Goal: Information Seeking & Learning: Find specific fact

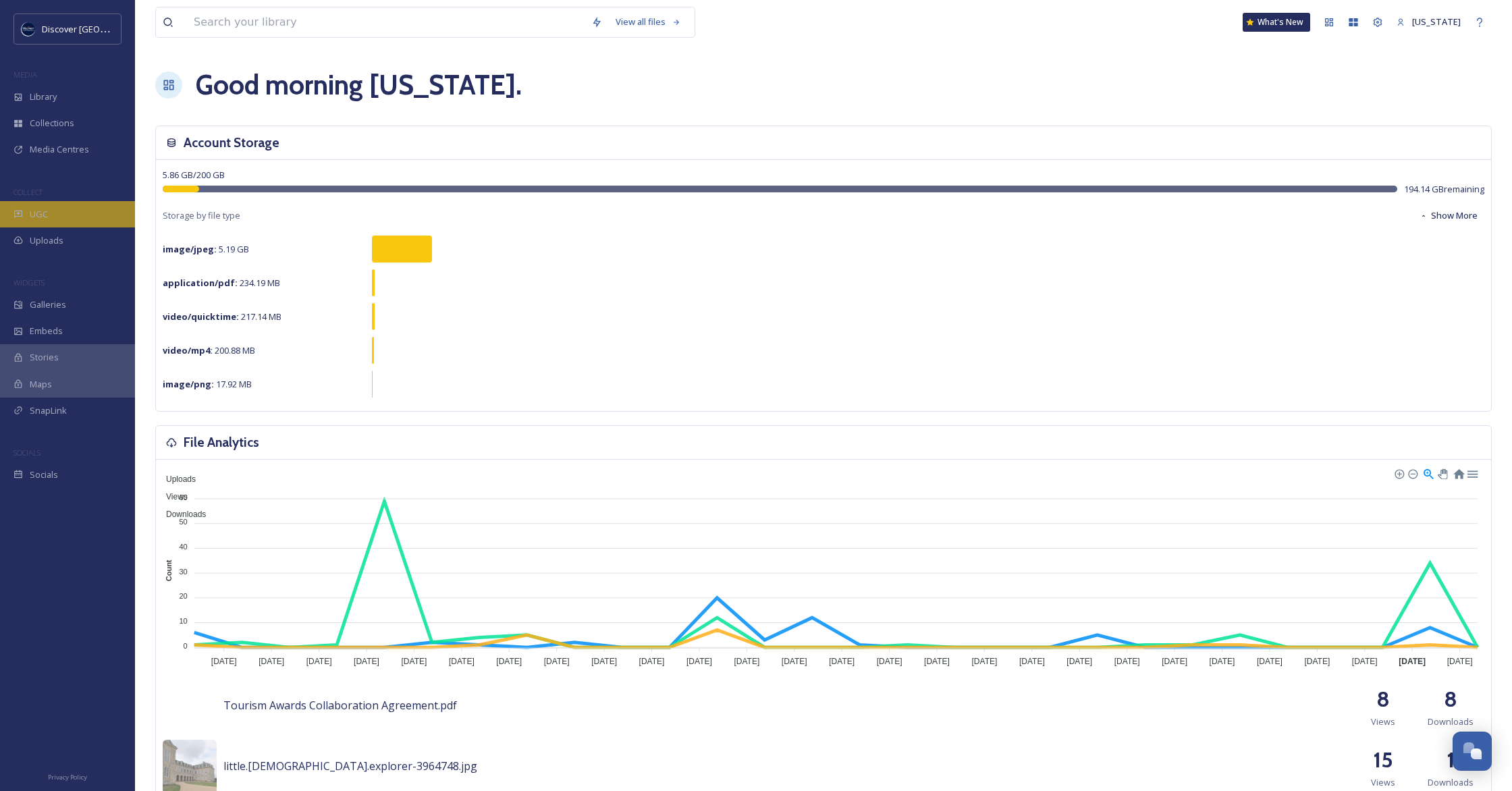
click at [65, 213] on div "UGC" at bounding box center [67, 215] width 135 height 27
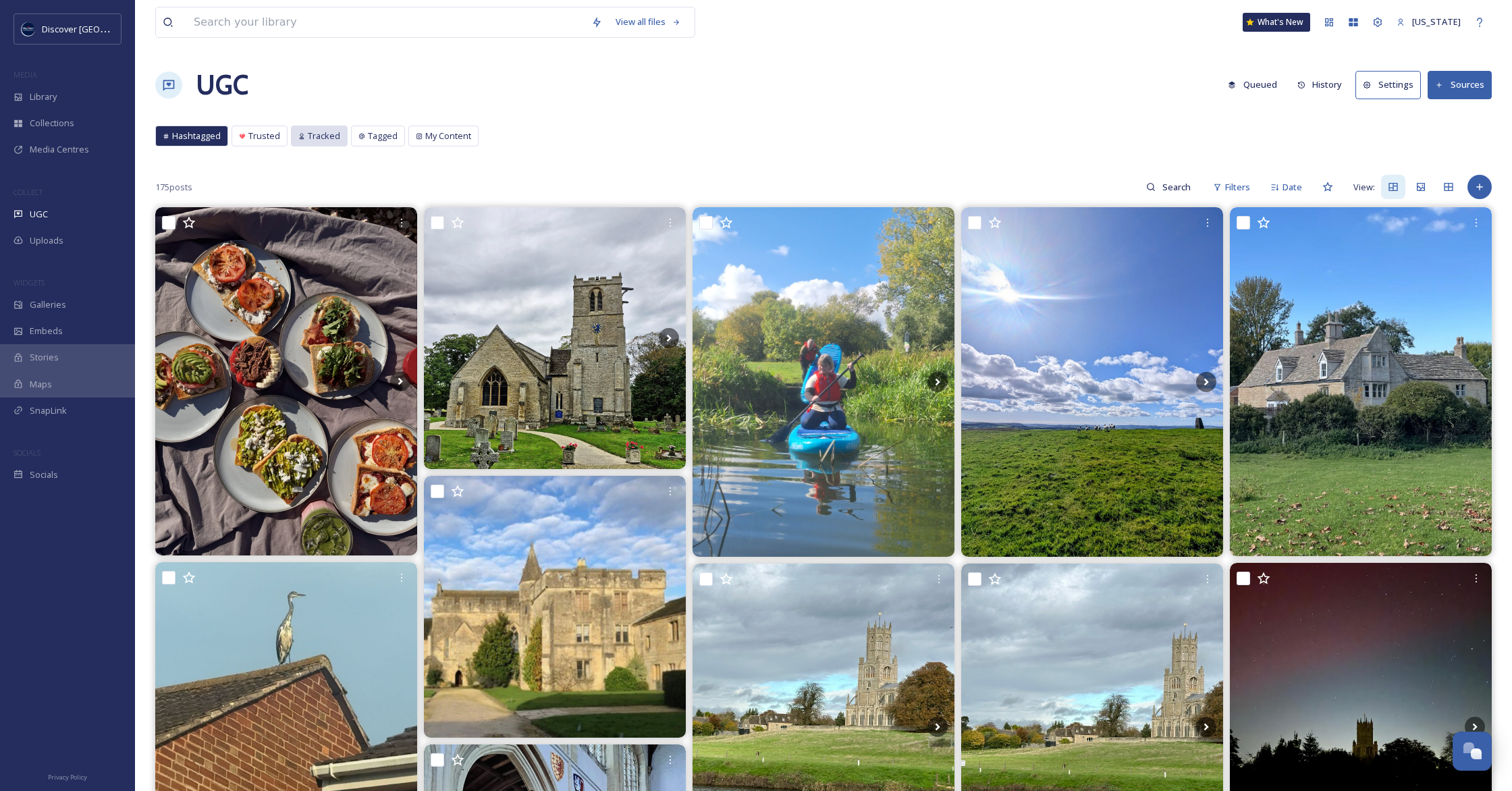
click at [321, 125] on div "View all files What's New Georgia UGC Queued History Settings Sources Hashtagge…" at bounding box center [823, 751] width 1377 height 1503
click at [322, 128] on div "Tracked" at bounding box center [319, 136] width 55 height 19
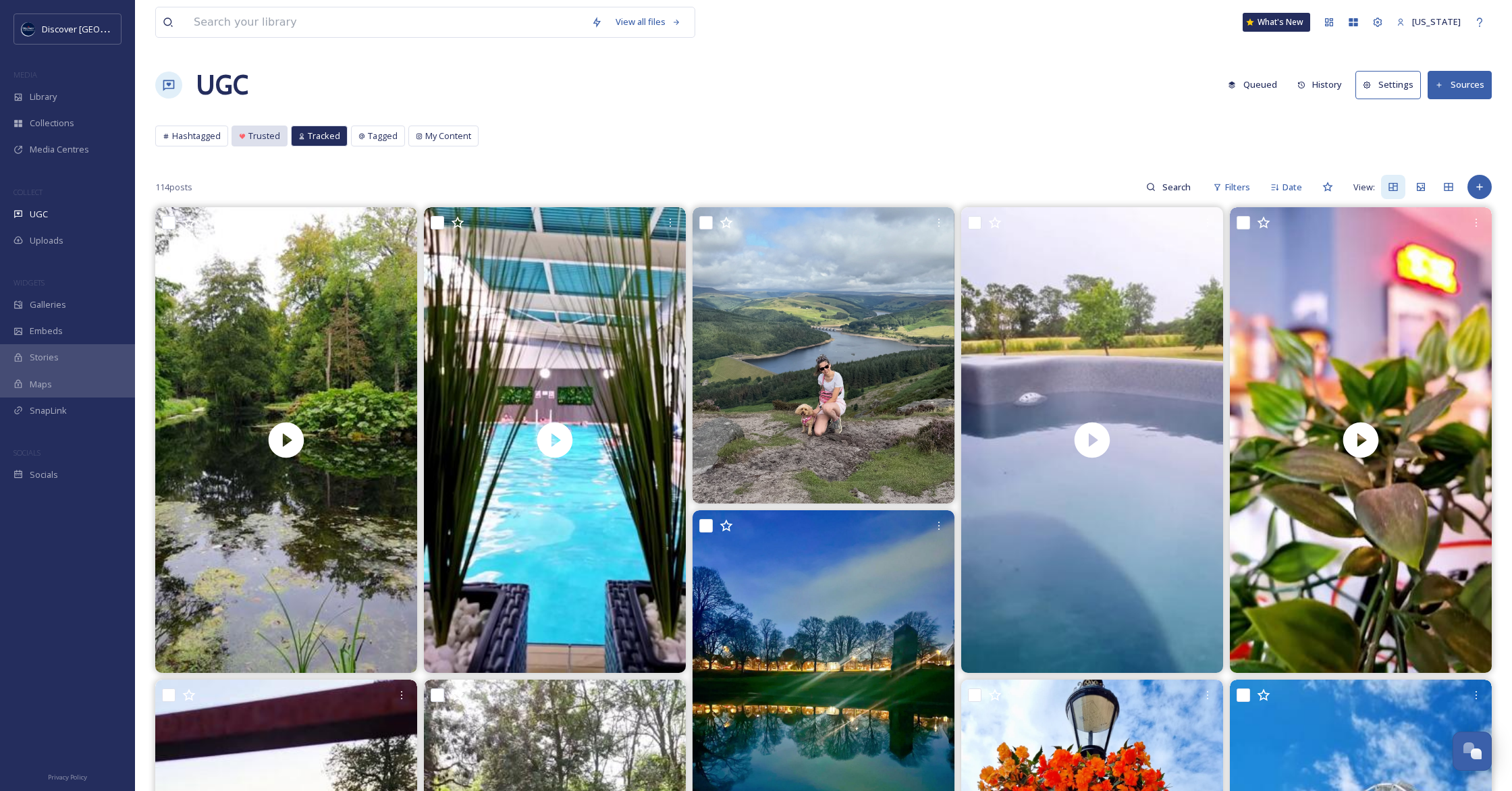
click at [248, 138] on span "Trusted" at bounding box center [264, 136] width 32 height 12
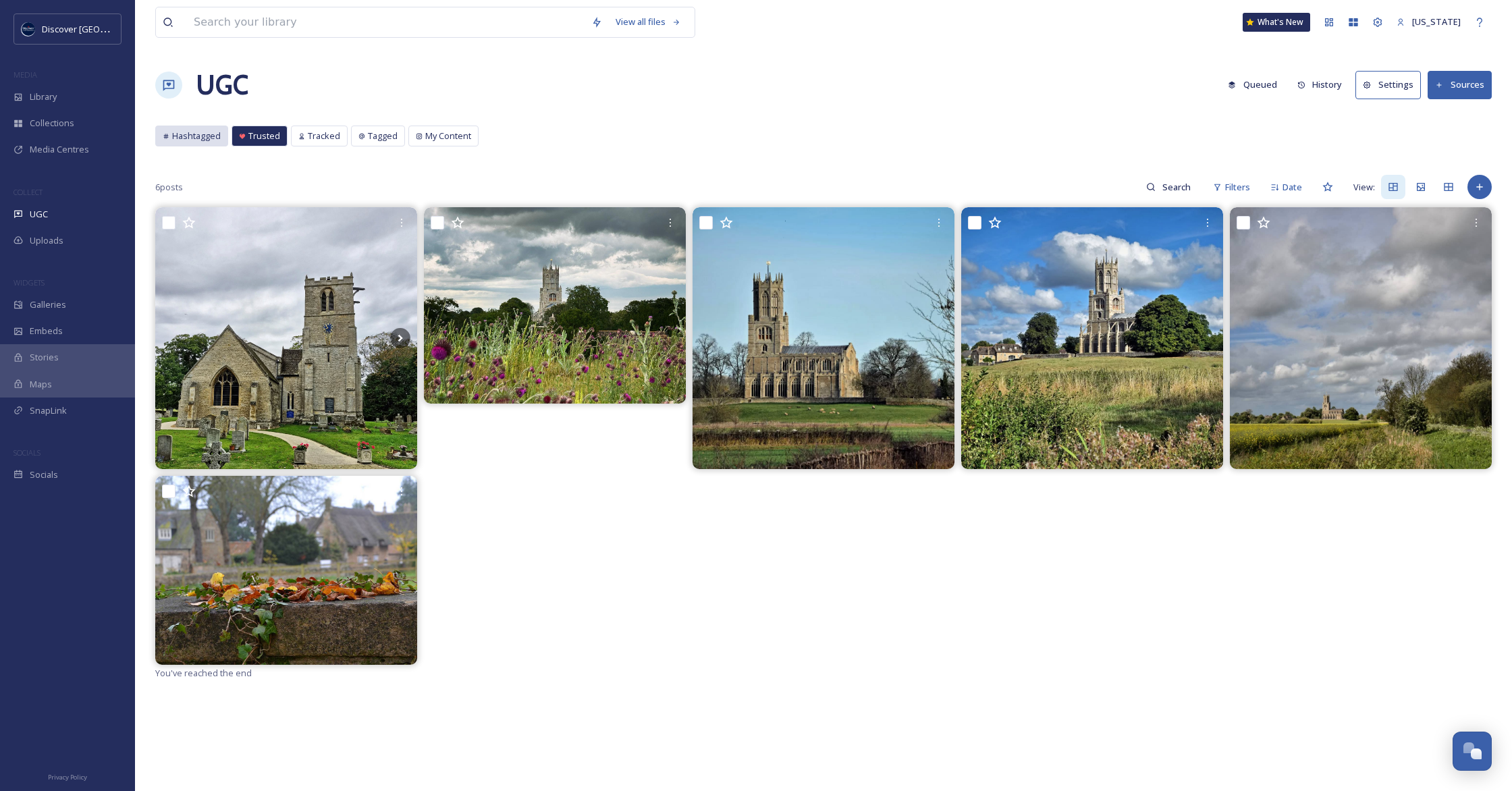
click at [193, 133] on span "Hashtagged" at bounding box center [196, 136] width 49 height 12
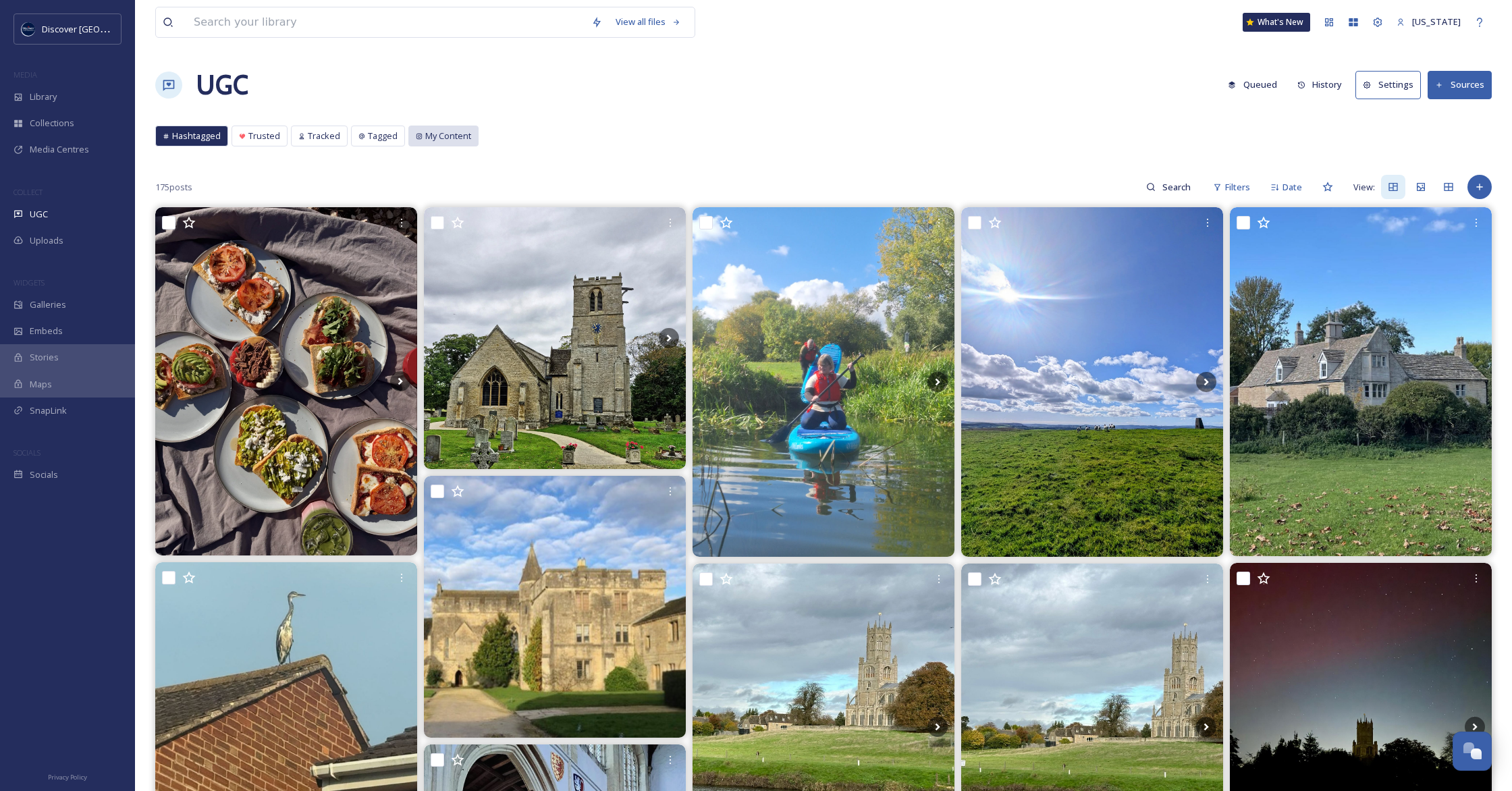
click at [433, 136] on span "My Content" at bounding box center [448, 136] width 46 height 12
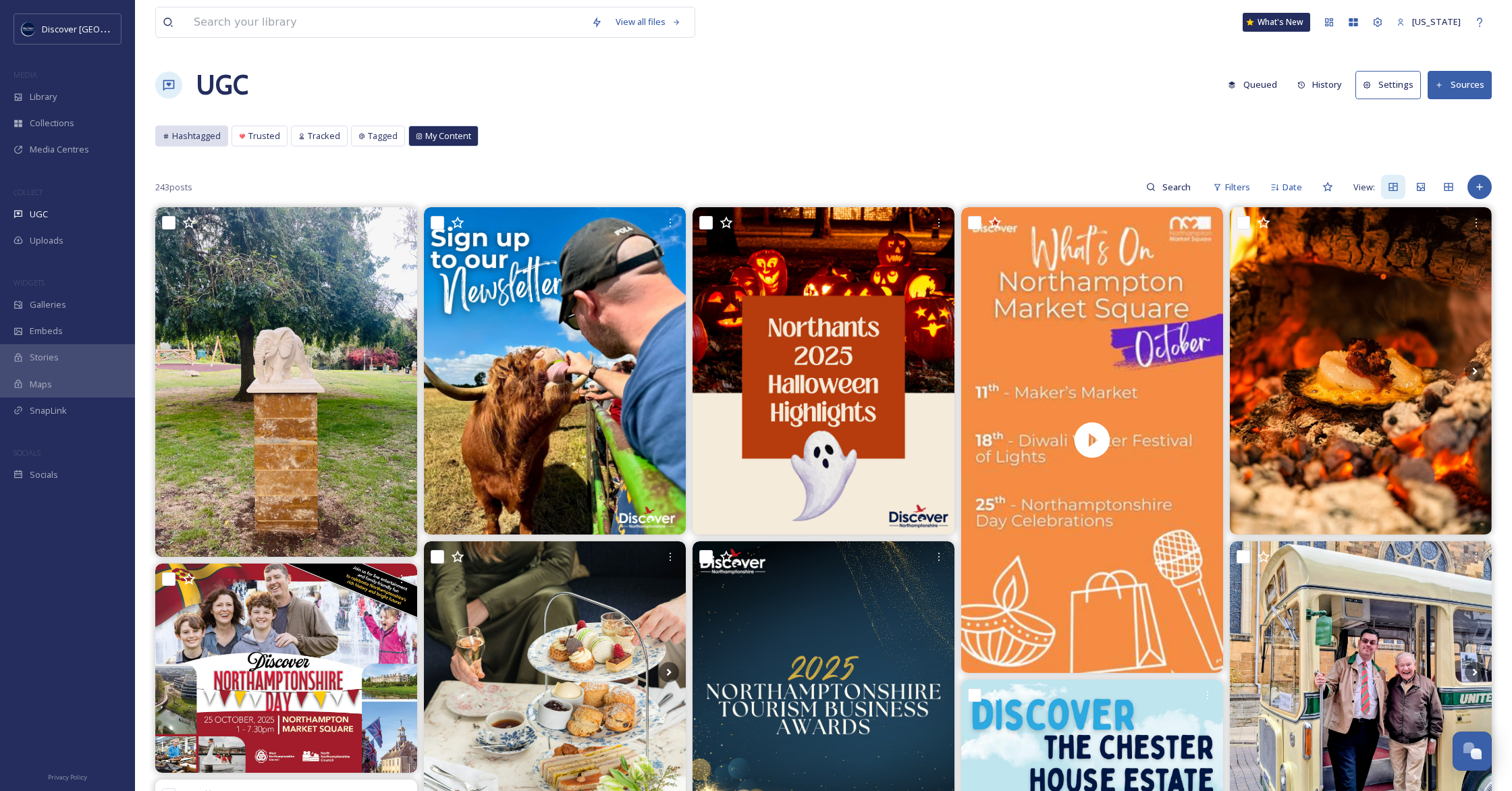
click at [197, 143] on div "Hashtagged" at bounding box center [191, 136] width 72 height 19
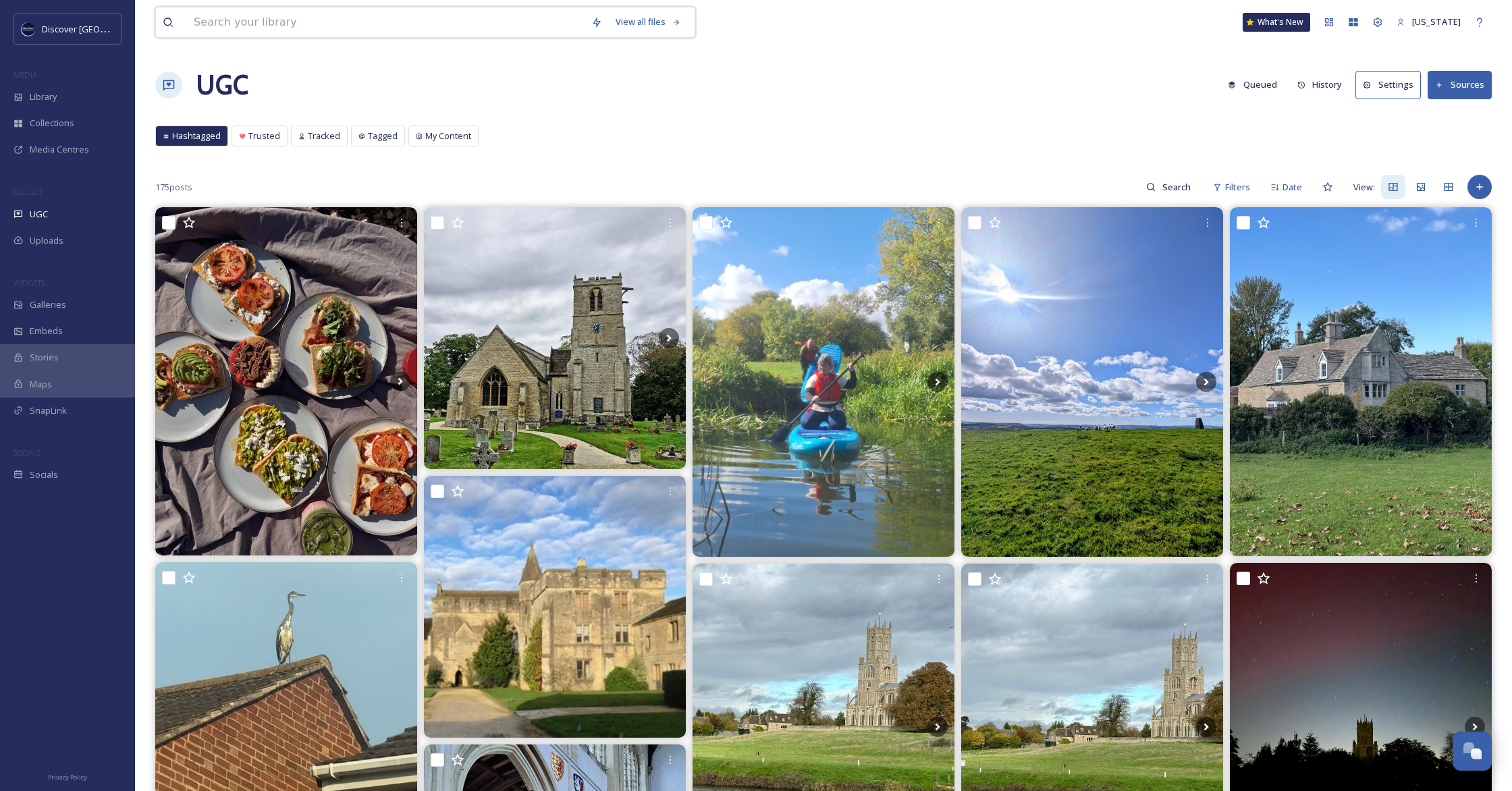
click at [280, 20] on input at bounding box center [386, 22] width 397 height 30
type input "fotheringhay"
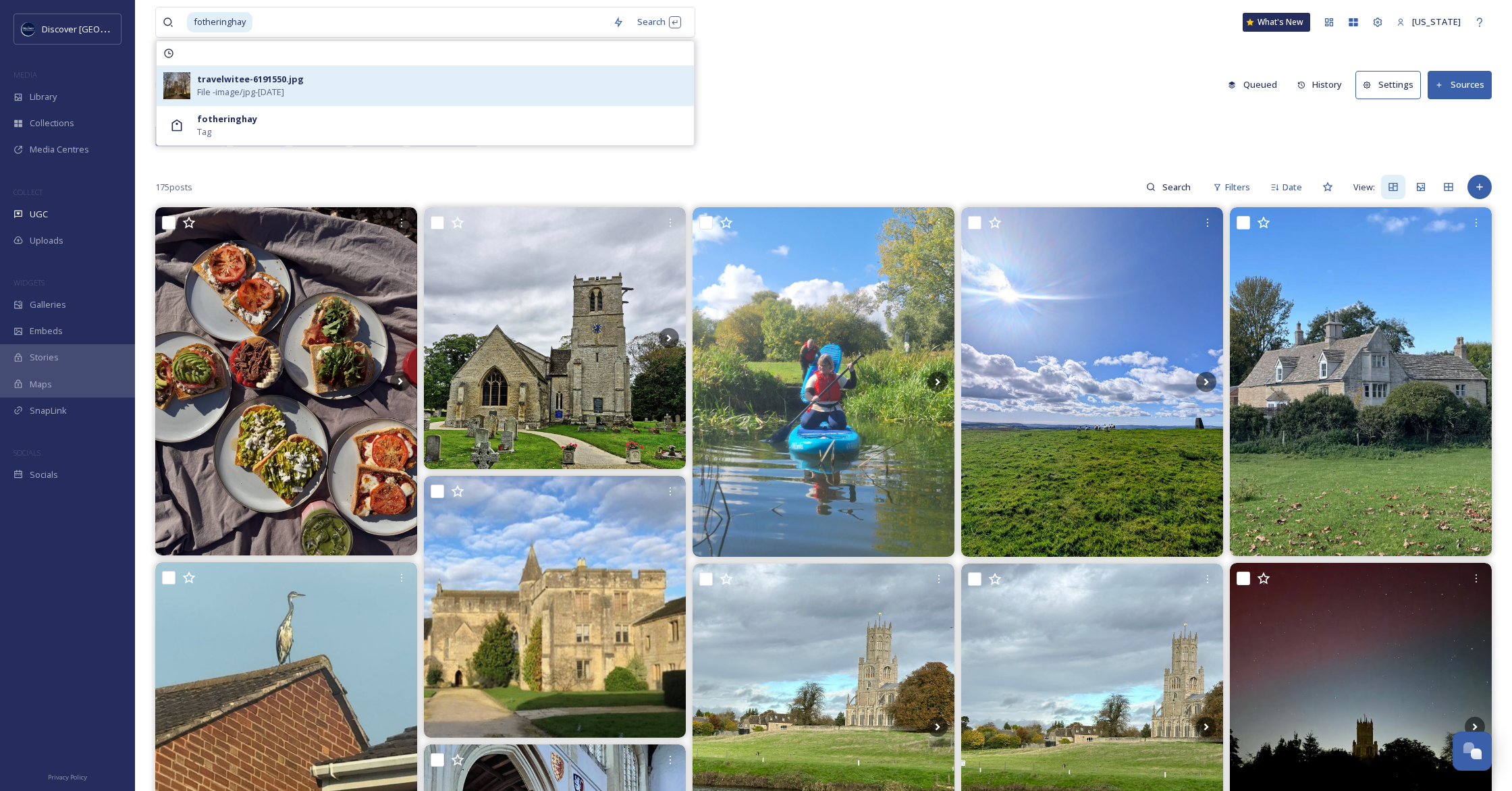
click at [287, 70] on div "travelwitee-6191550.jpg File - image/jpg - Sep 30 2025" at bounding box center [425, 86] width 538 height 40
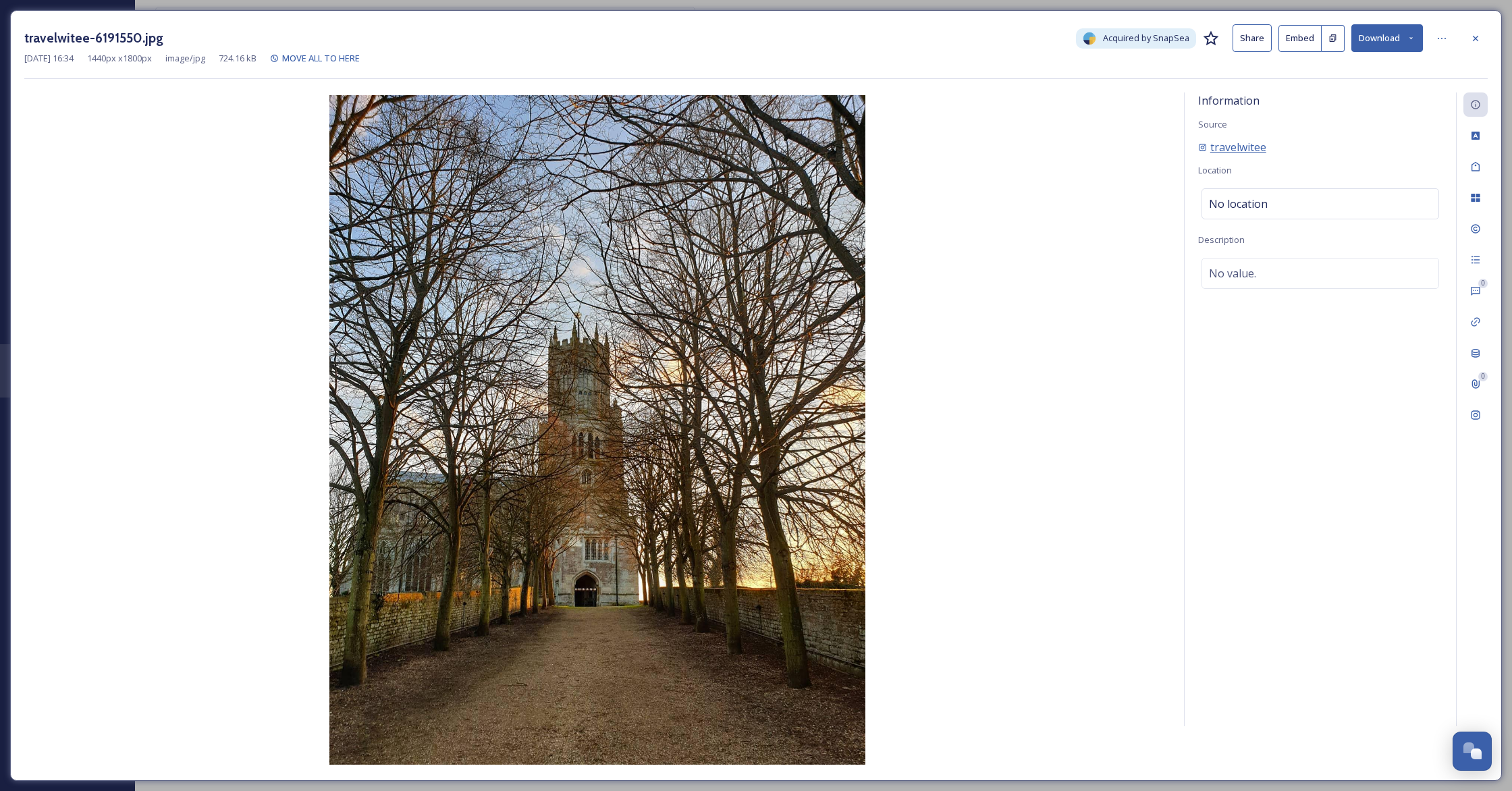
click at [1242, 146] on span "travelwitee" at bounding box center [1238, 147] width 56 height 16
click at [1480, 227] on icon at bounding box center [1475, 228] width 11 height 11
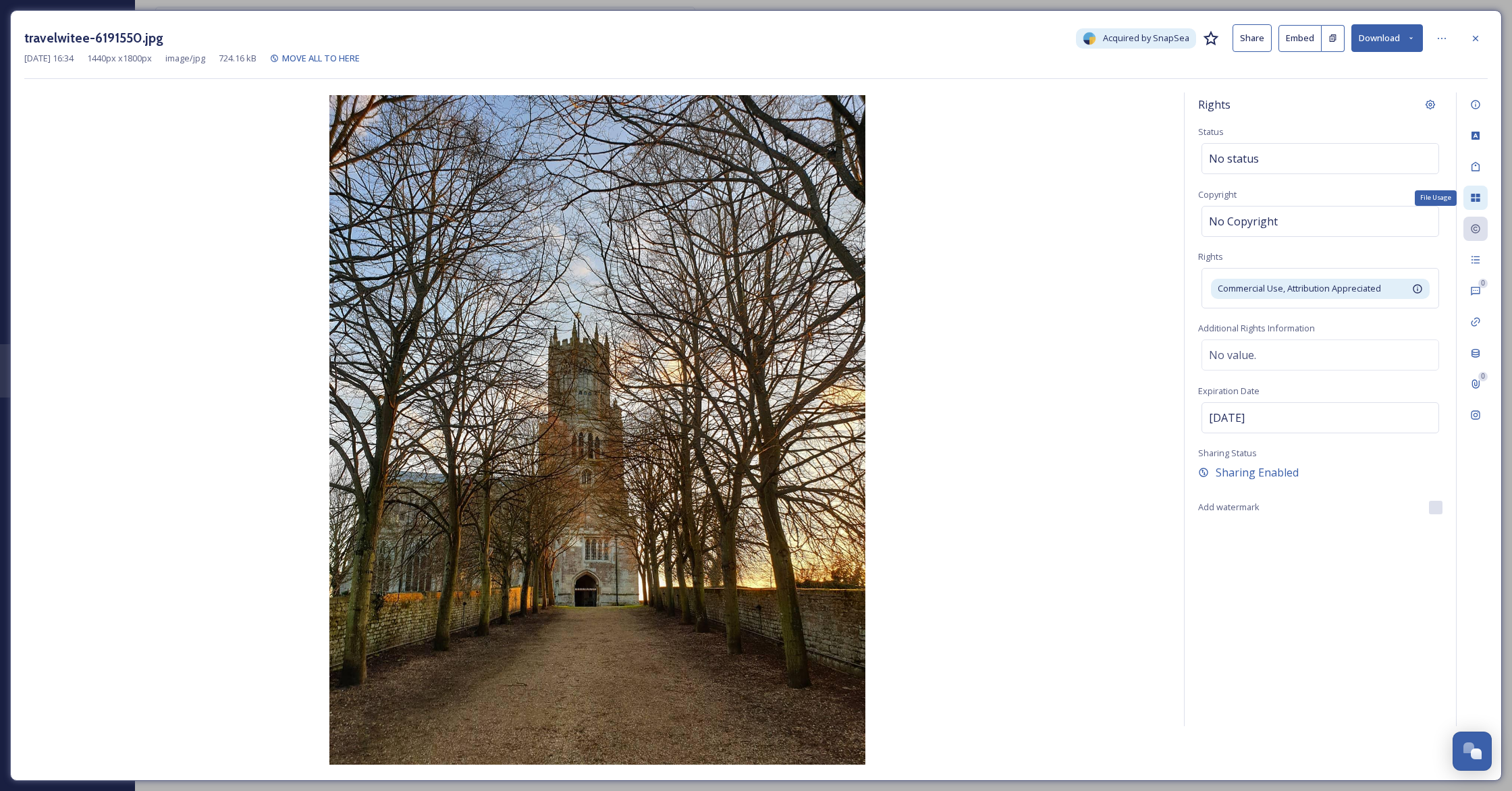
click at [1475, 194] on icon at bounding box center [1475, 197] width 11 height 11
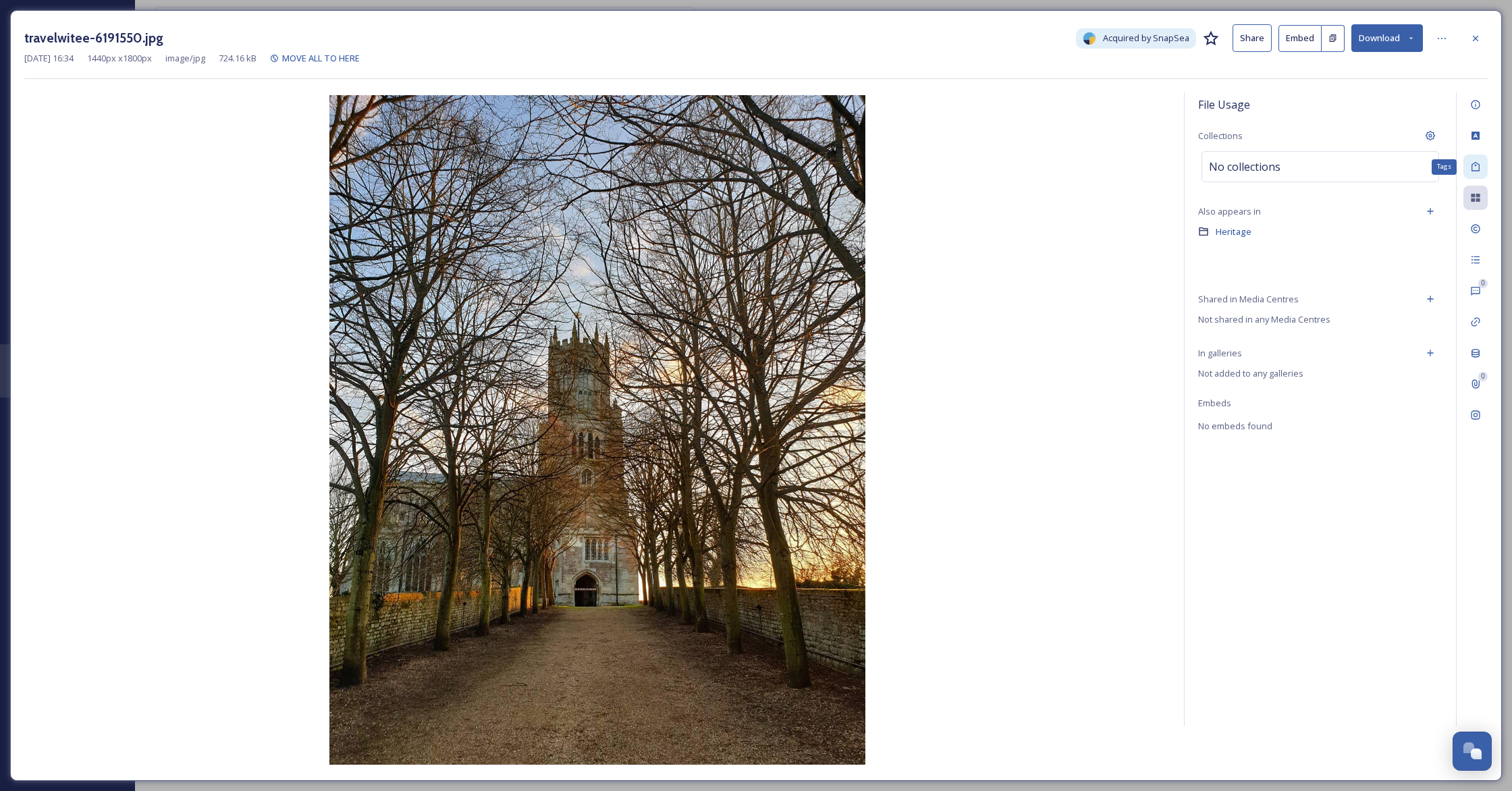
click at [1472, 160] on div "Tags" at bounding box center [1475, 166] width 24 height 24
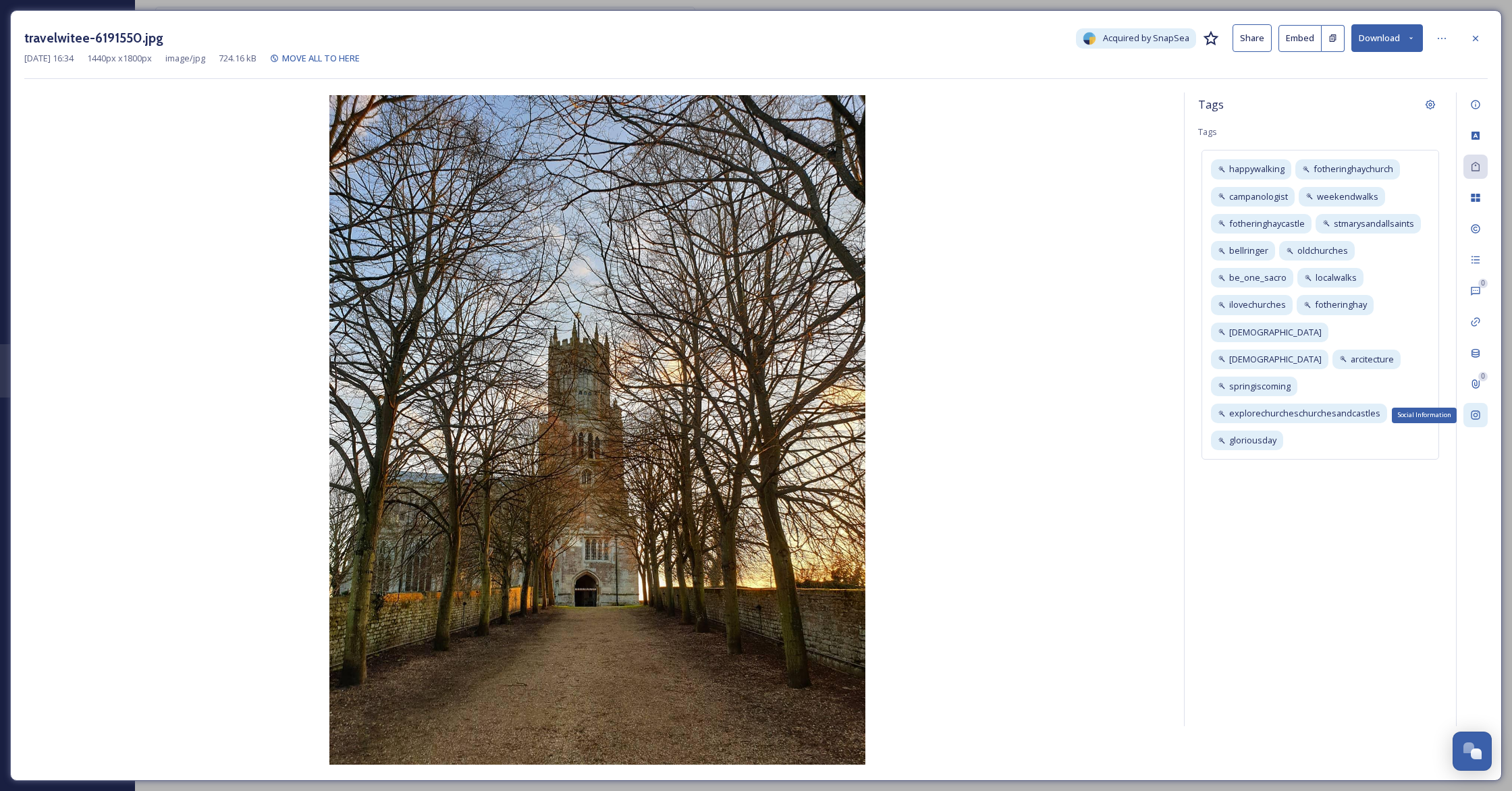
click at [1478, 417] on icon at bounding box center [1475, 415] width 11 height 11
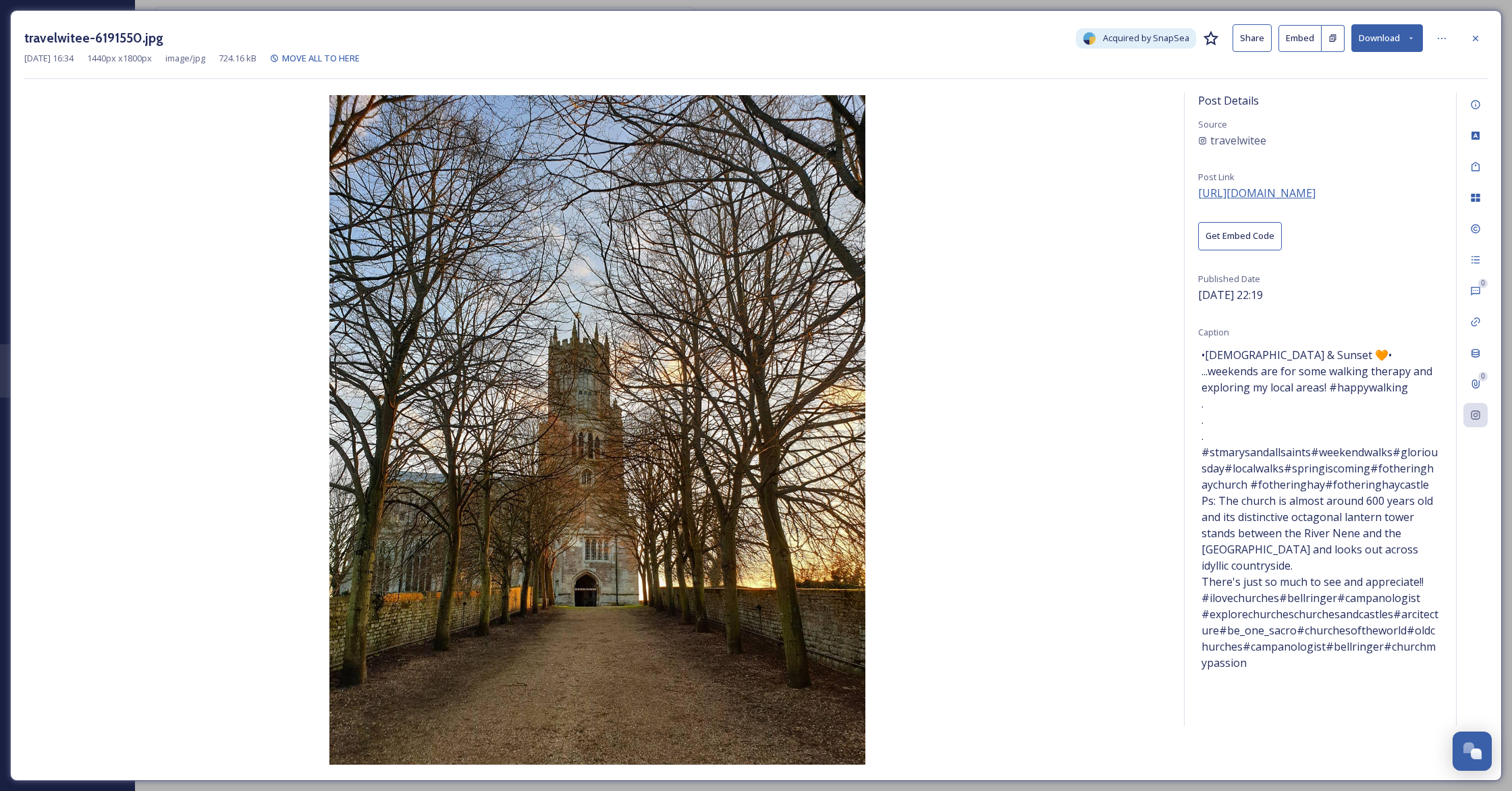
click at [1299, 192] on span "https://www.instagram.com/p/CLz-l_Njyir/" at bounding box center [1256, 193] width 117 height 15
